Goal: Task Accomplishment & Management: Manage account settings

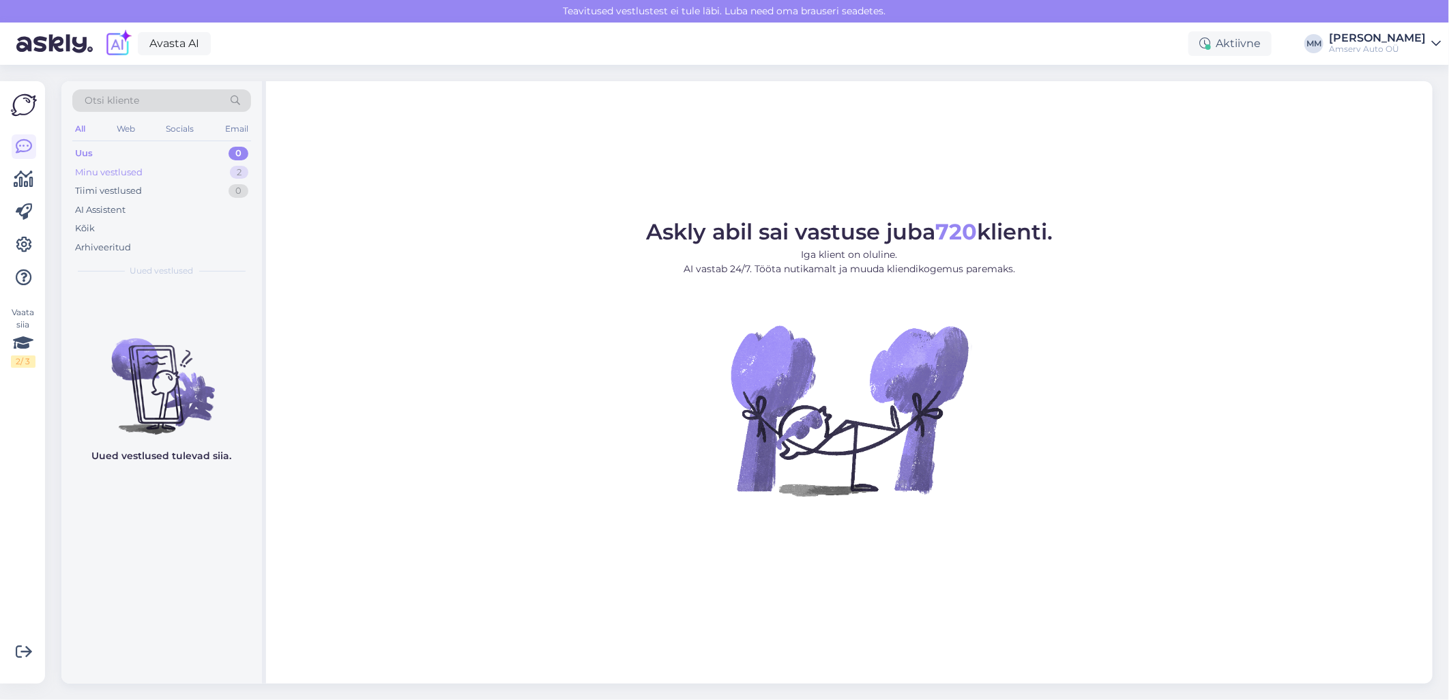
click at [153, 173] on div "Minu vestlused 2" at bounding box center [161, 172] width 179 height 19
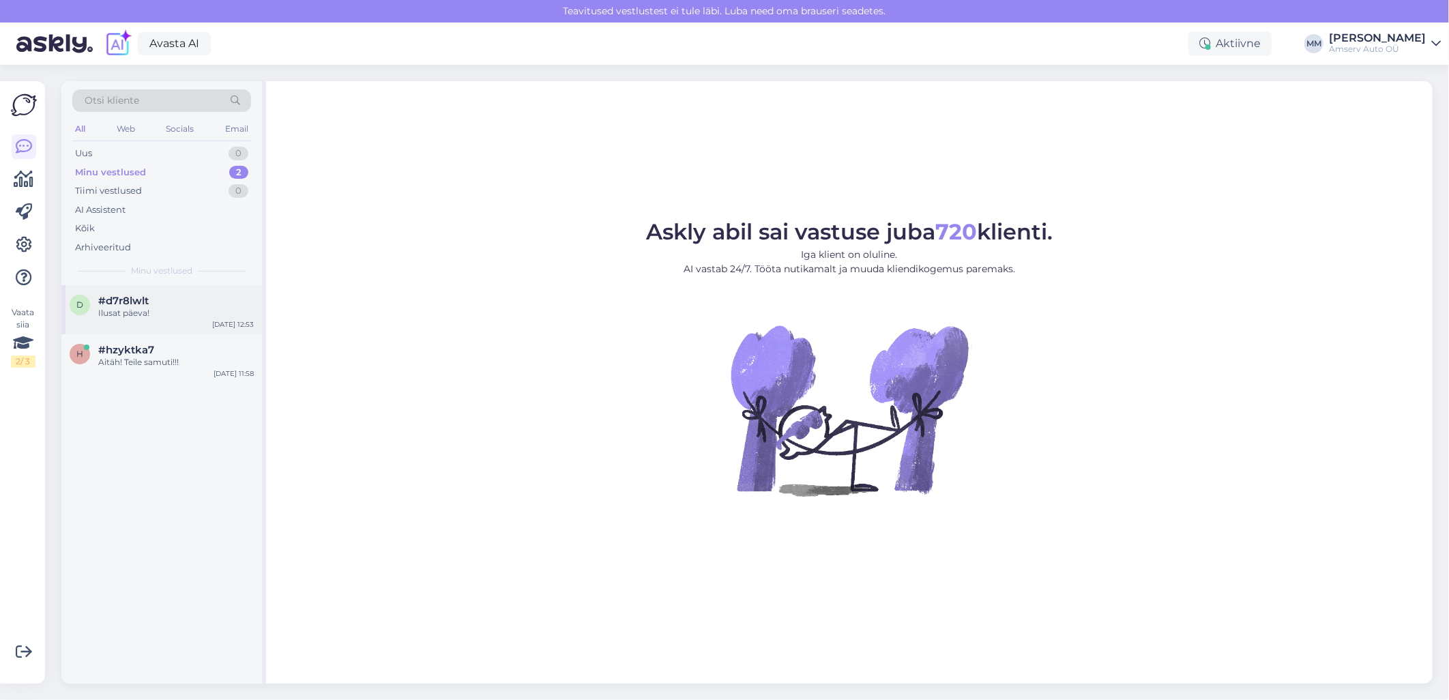
click at [153, 308] on div "Ilusat päeva!" at bounding box center [176, 313] width 156 height 12
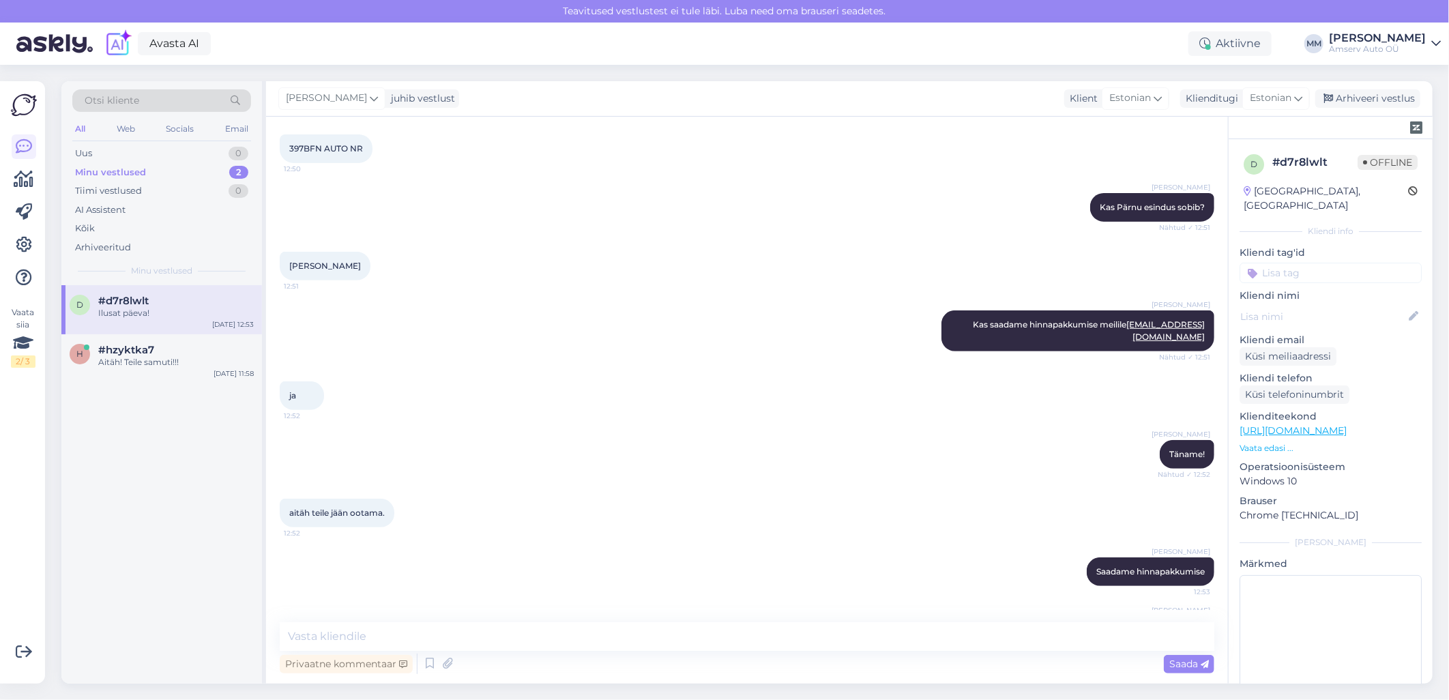
scroll to position [280, 0]
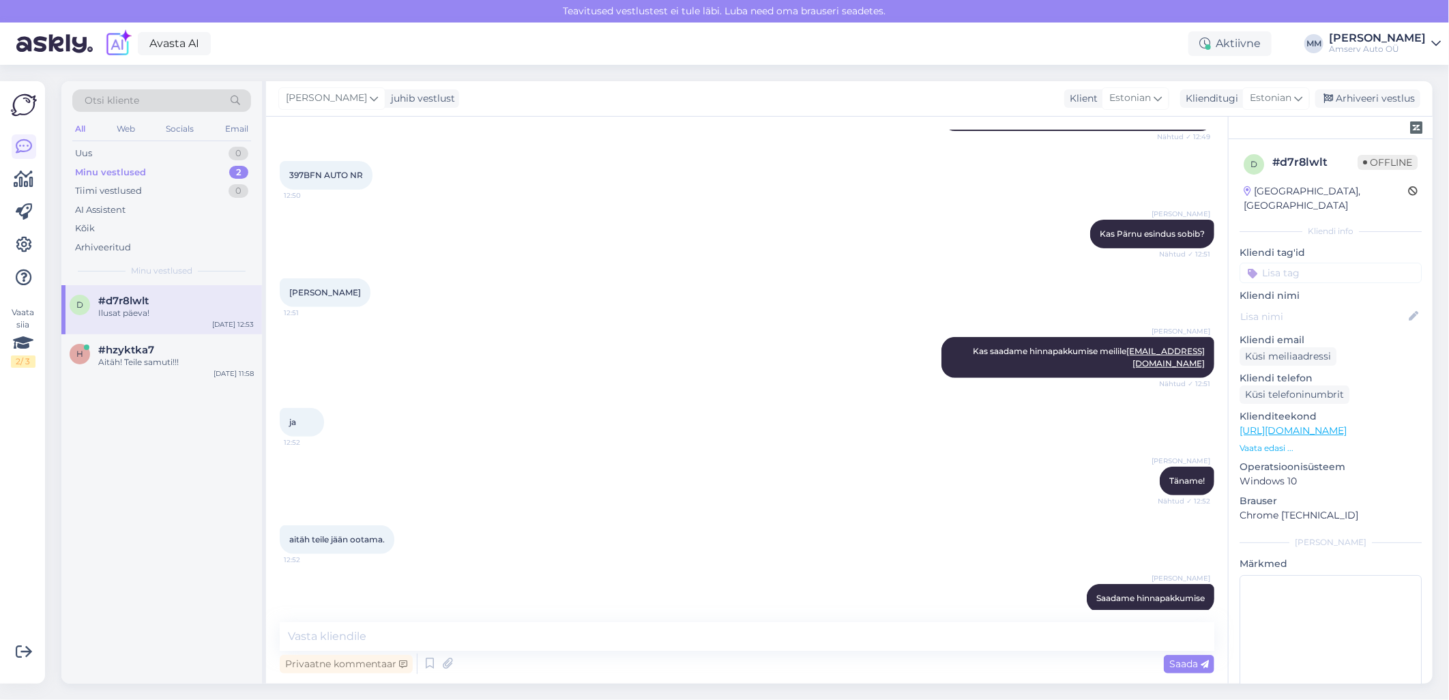
click at [1319, 263] on input at bounding box center [1330, 273] width 182 height 20
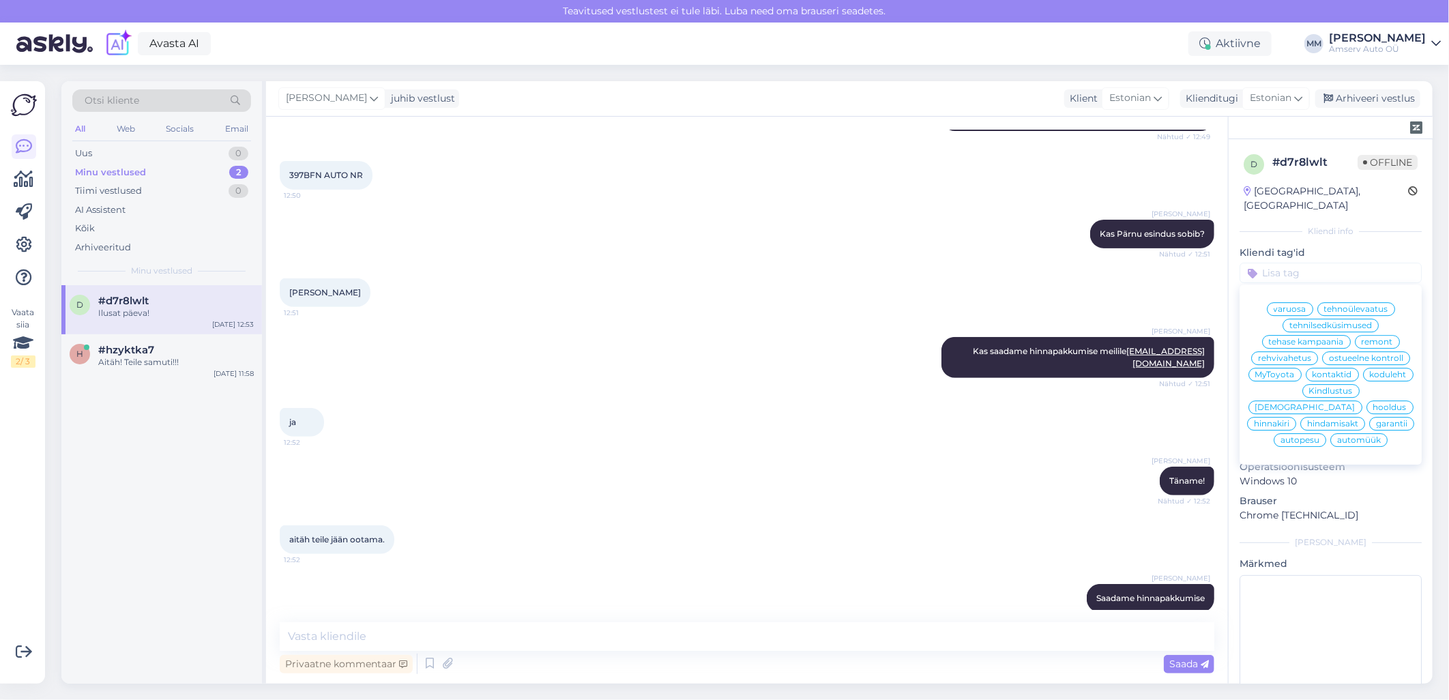
click at [1290, 305] on span "varuosa" at bounding box center [1289, 309] width 33 height 8
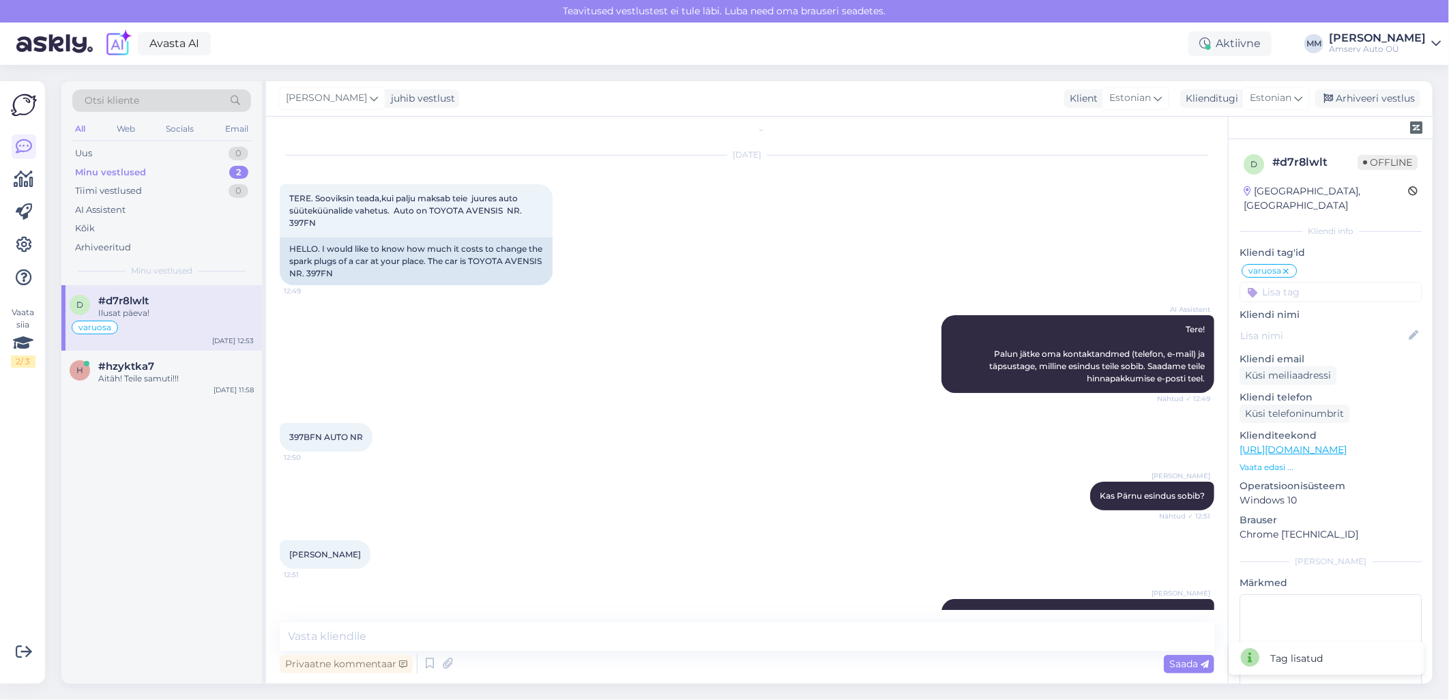
scroll to position [0, 0]
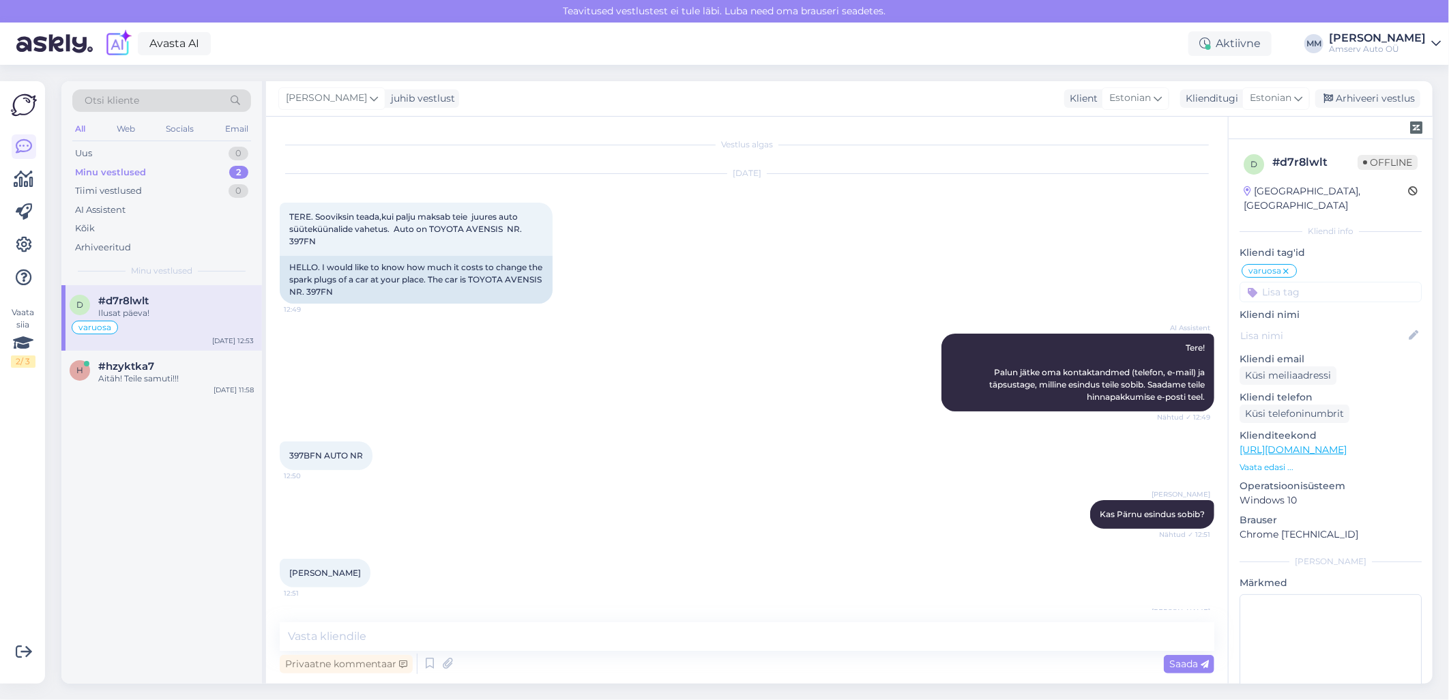
click at [1284, 266] on icon at bounding box center [1286, 271] width 8 height 11
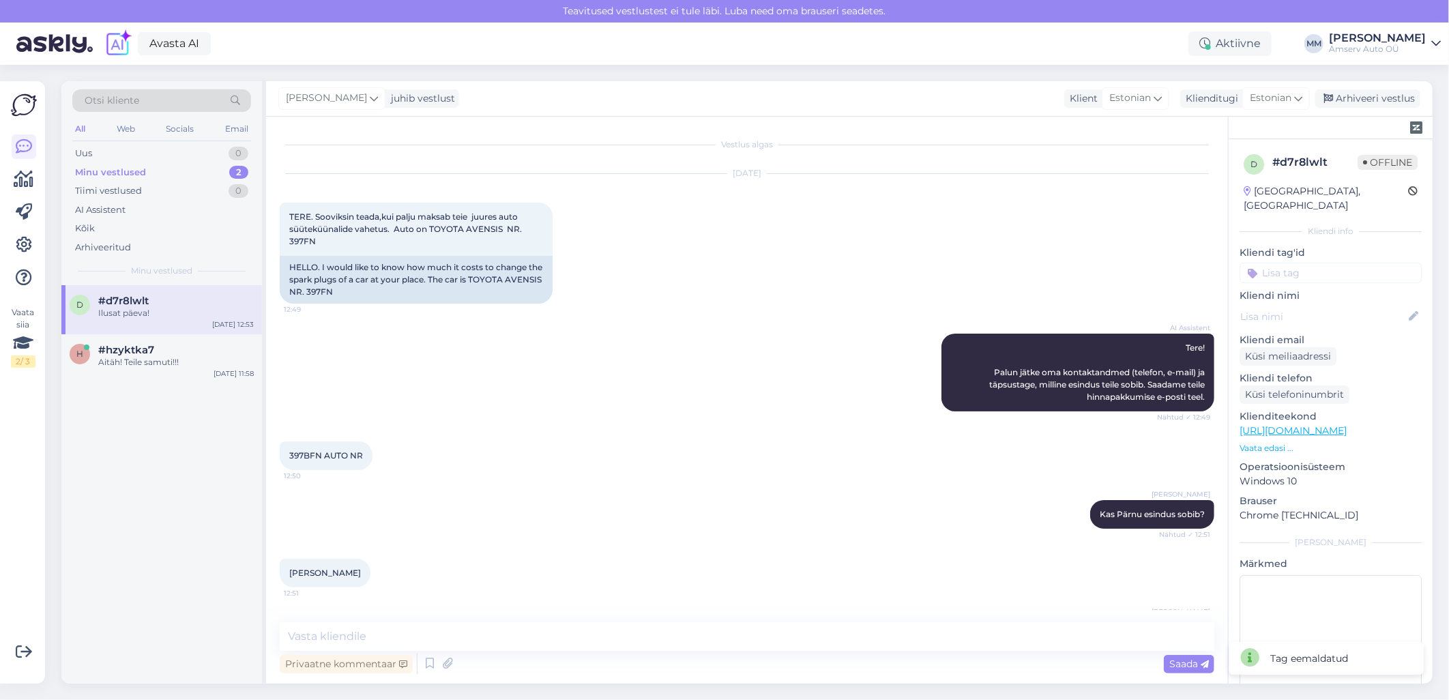
click at [1283, 263] on input at bounding box center [1330, 273] width 182 height 20
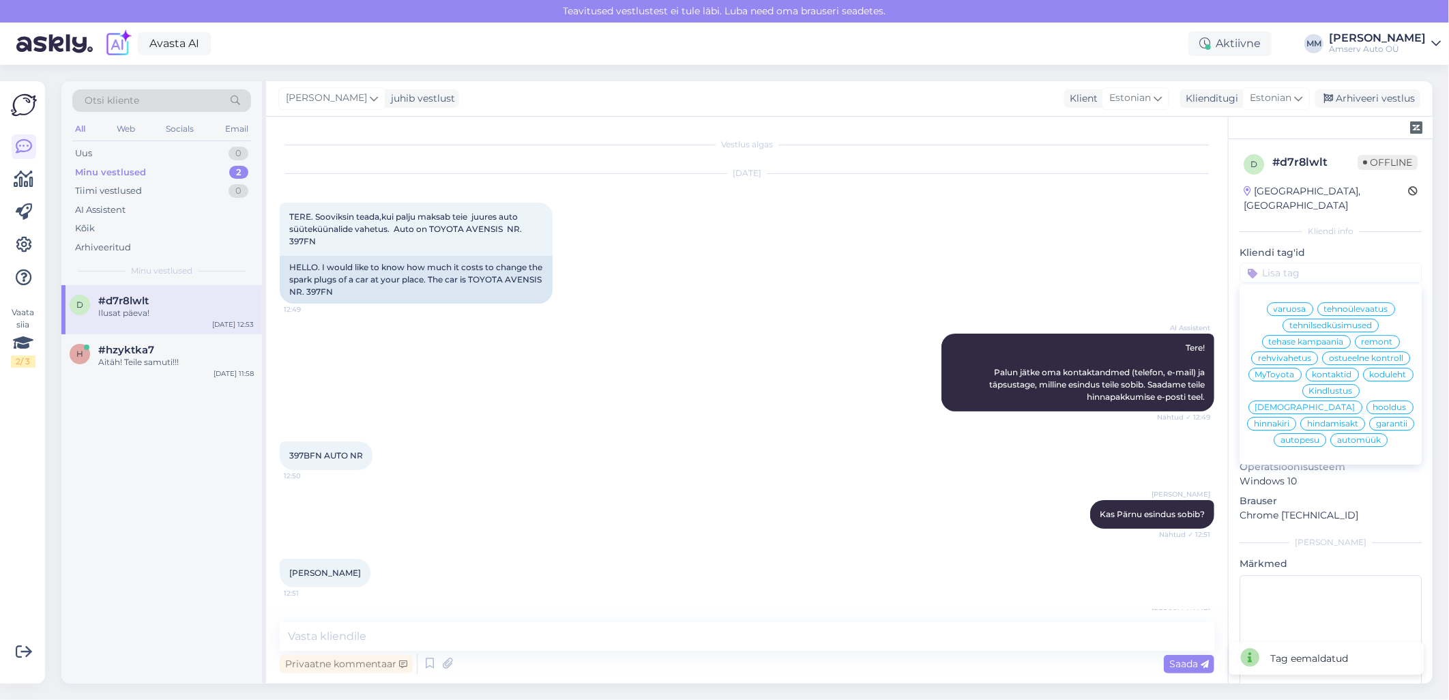
click at [1361, 338] on span "remont" at bounding box center [1376, 342] width 31 height 8
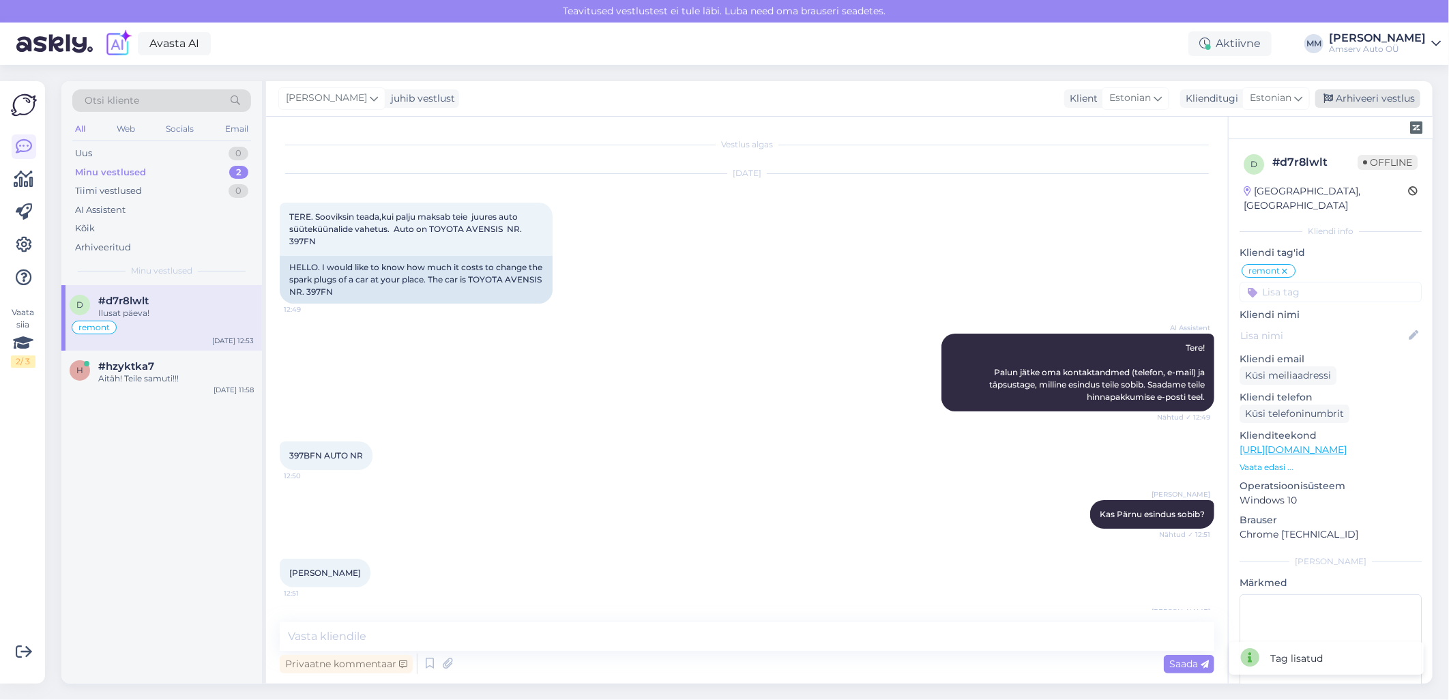
click at [1353, 100] on div "Arhiveeri vestlus" at bounding box center [1367, 98] width 105 height 18
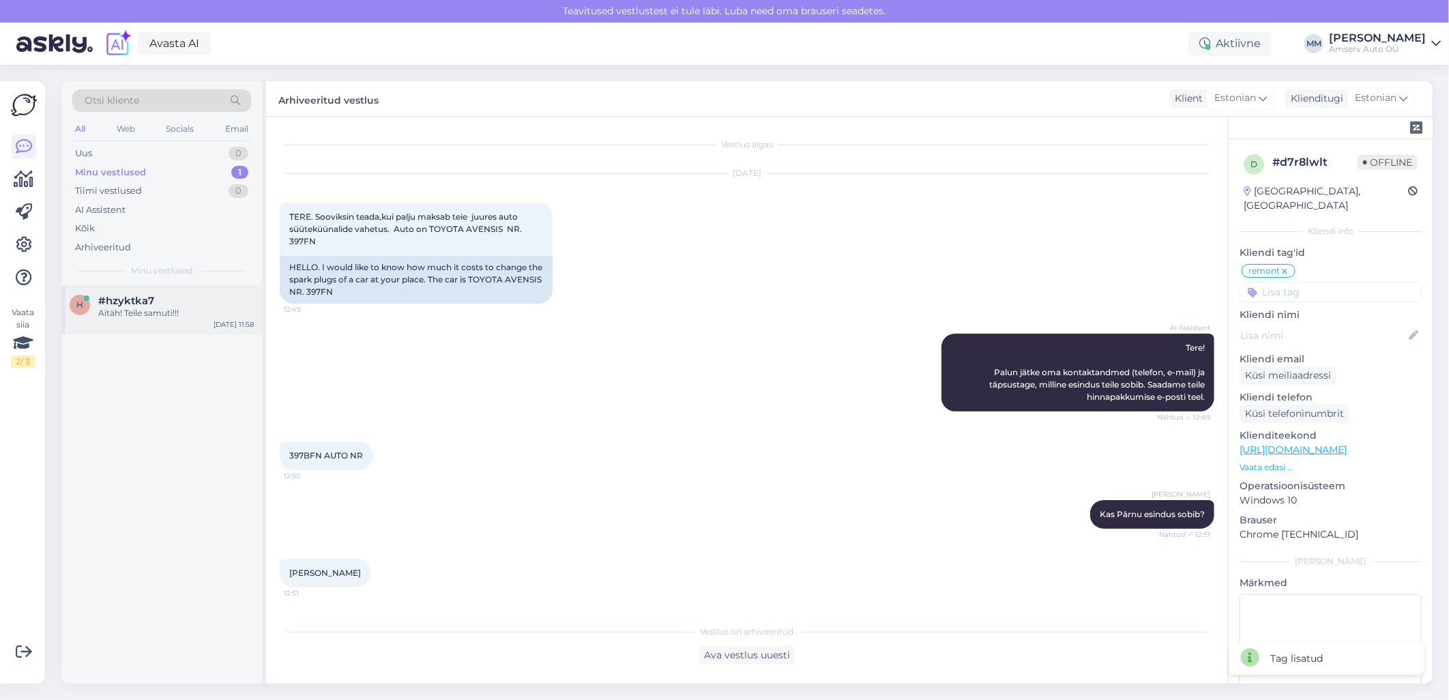
click at [136, 300] on span "#hzyktka7" at bounding box center [126, 301] width 56 height 12
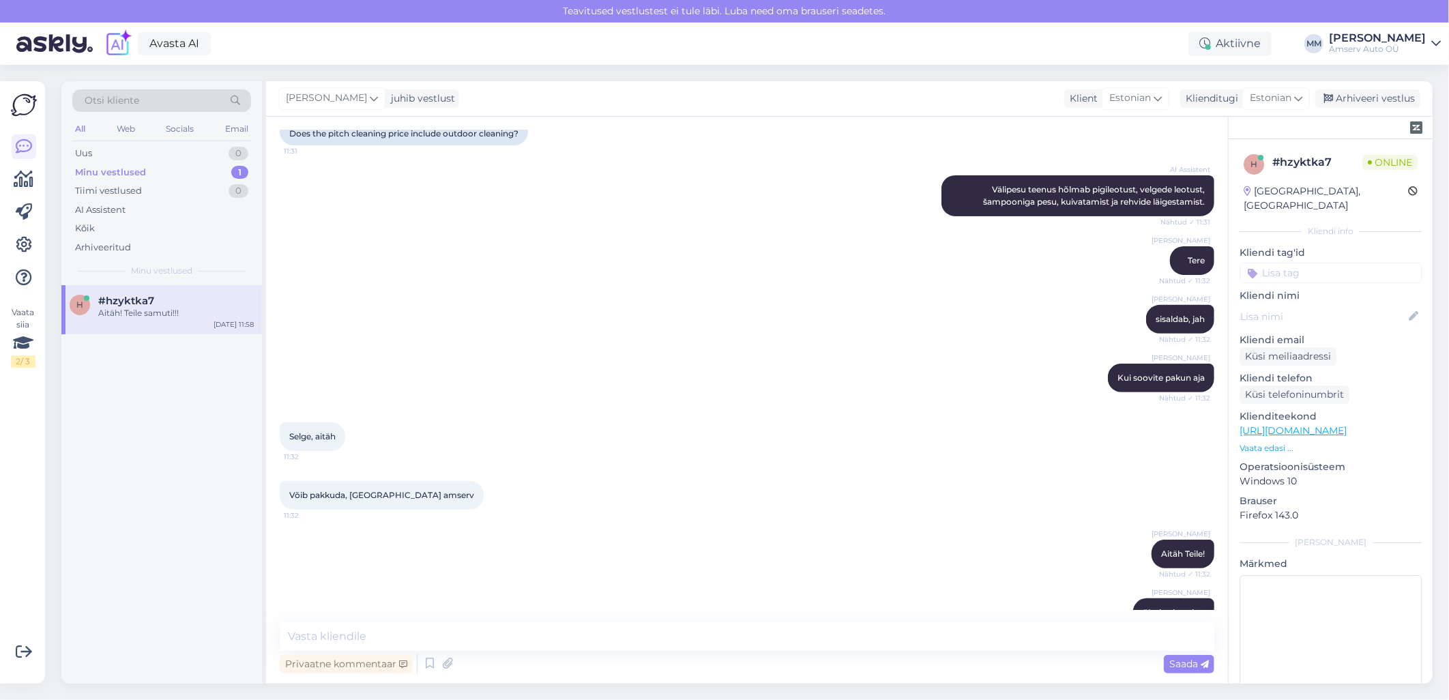
scroll to position [251, 0]
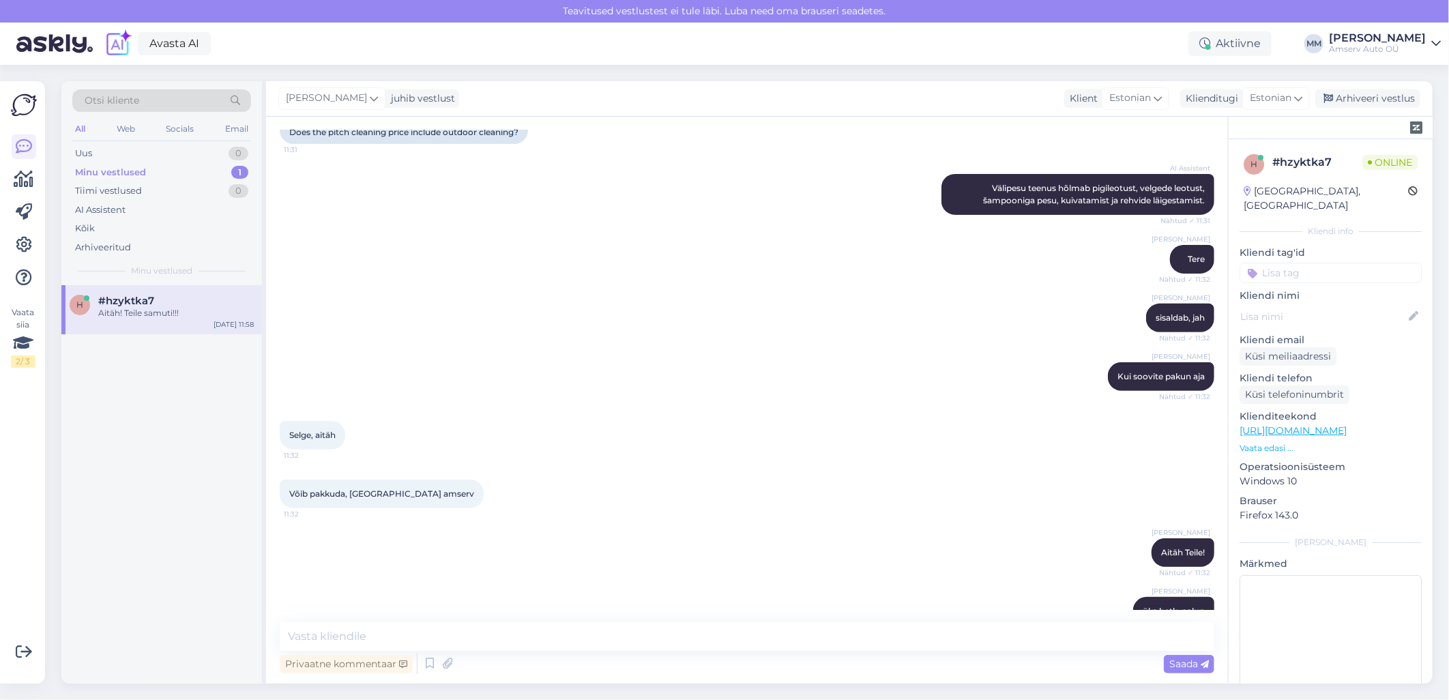
click at [1344, 263] on input at bounding box center [1330, 273] width 182 height 20
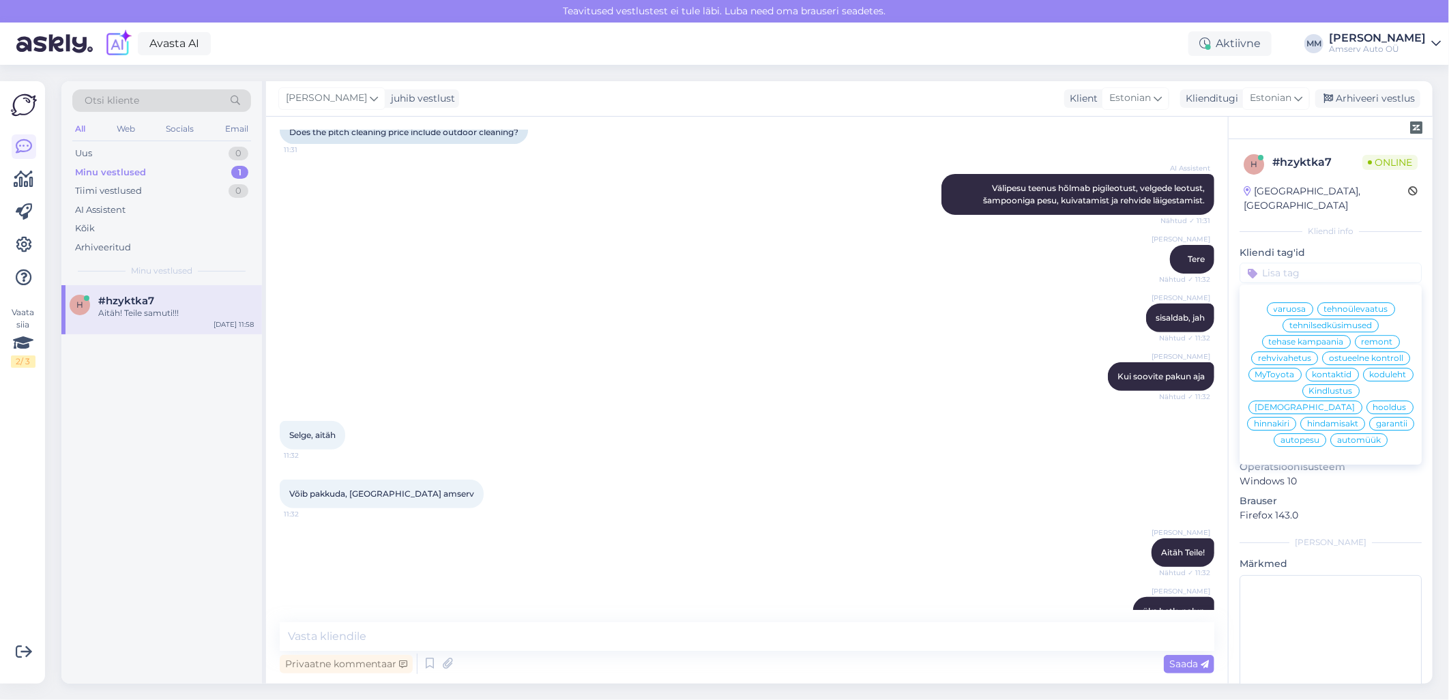
scroll to position [16, 0]
click at [1295, 436] on span "autopesu" at bounding box center [1299, 440] width 39 height 8
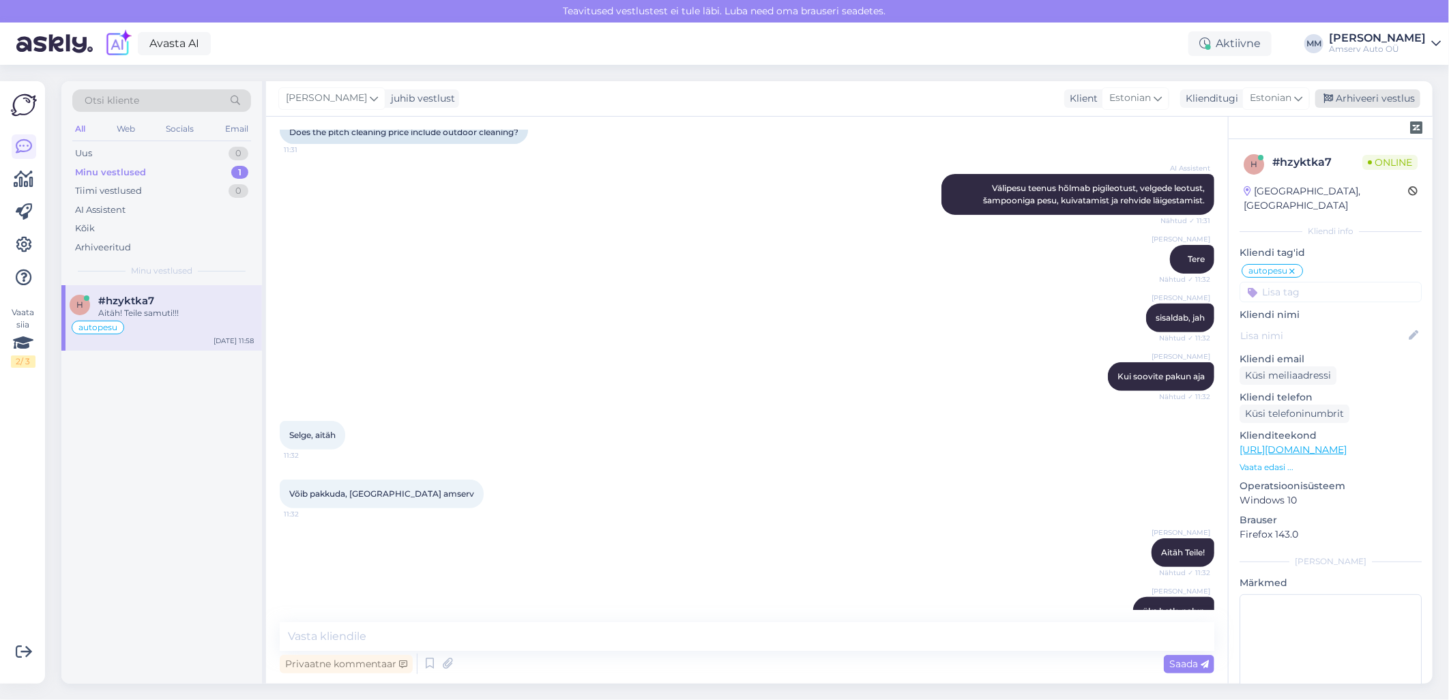
click at [1353, 99] on div "Arhiveeri vestlus" at bounding box center [1367, 98] width 105 height 18
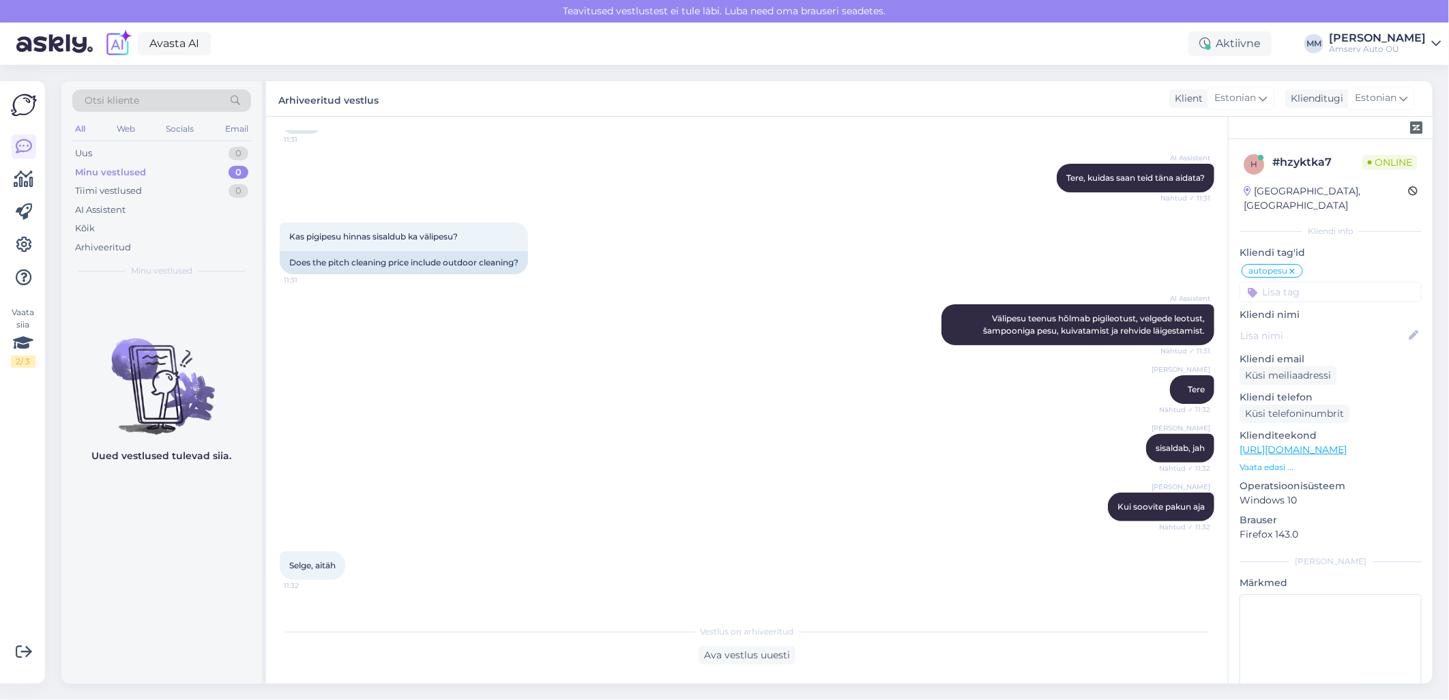
scroll to position [0, 0]
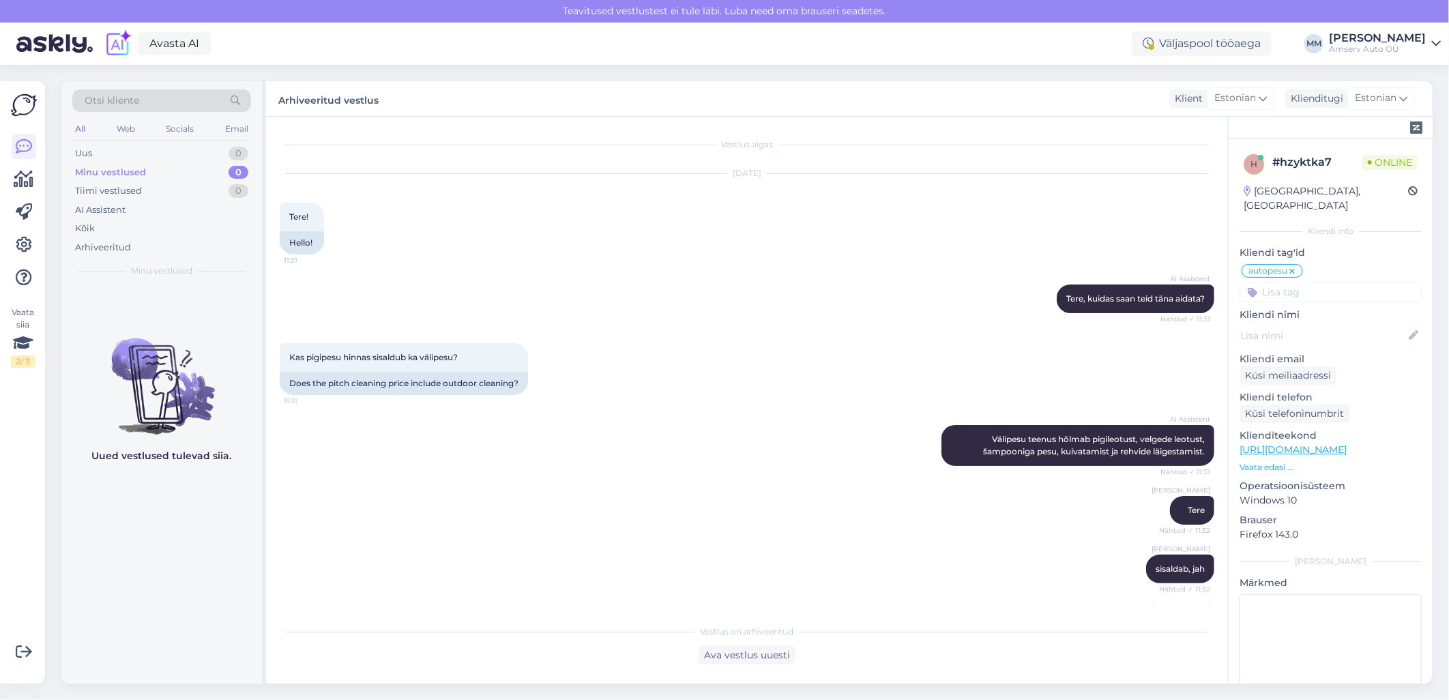
click at [645, 271] on div "AI Assistent [PERSON_NAME], kuidas saan teid [PERSON_NAME] aidata? Nähtud ✓ 11:…" at bounding box center [747, 298] width 934 height 59
click at [1436, 41] on icon at bounding box center [1436, 43] width 10 height 11
click at [1329, 133] on div "Logi välja" at bounding box center [1319, 139] width 243 height 25
